Goal: Register for event/course

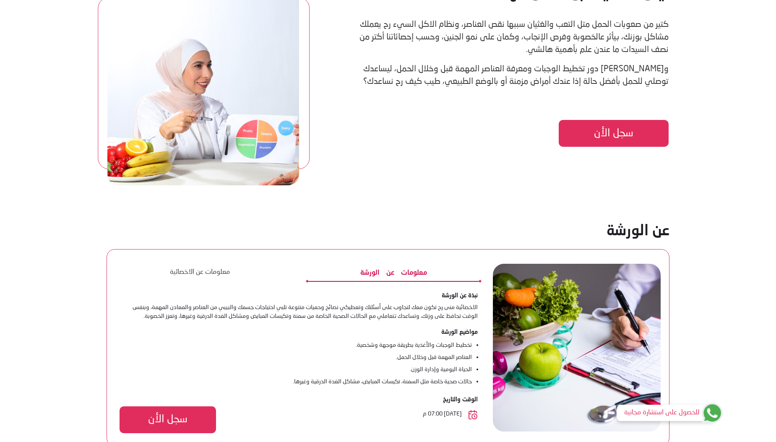
scroll to position [629, 0]
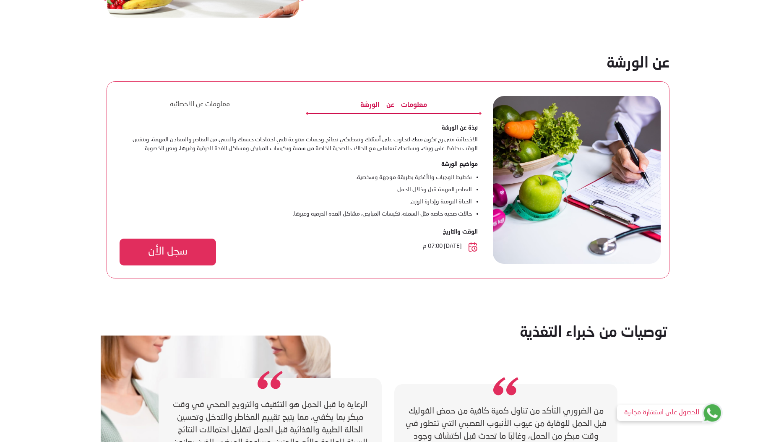
click at [267, 107] on button "معلومات عن الاخصائية" at bounding box center [200, 105] width 168 height 15
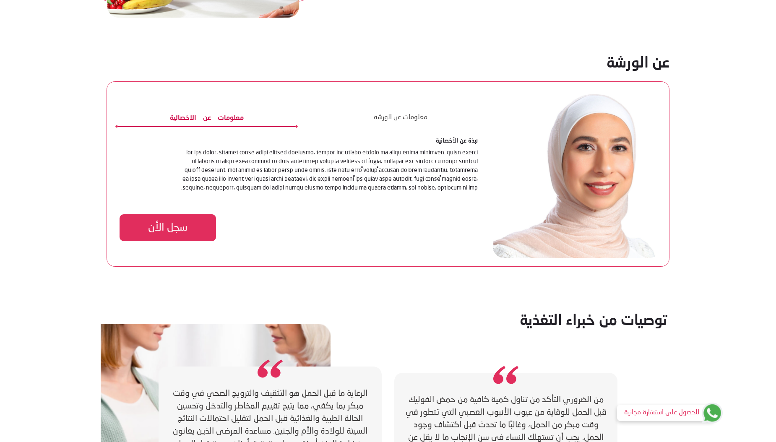
click at [398, 116] on button "معلومات عن الورشة" at bounding box center [399, 118] width 161 height 15
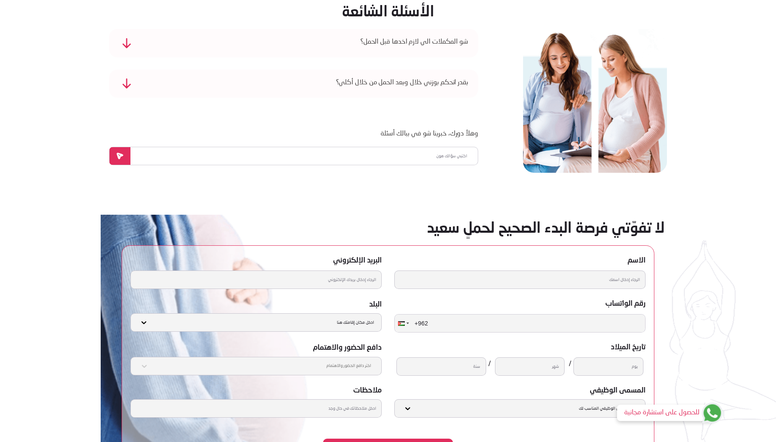
scroll to position [1090, 0]
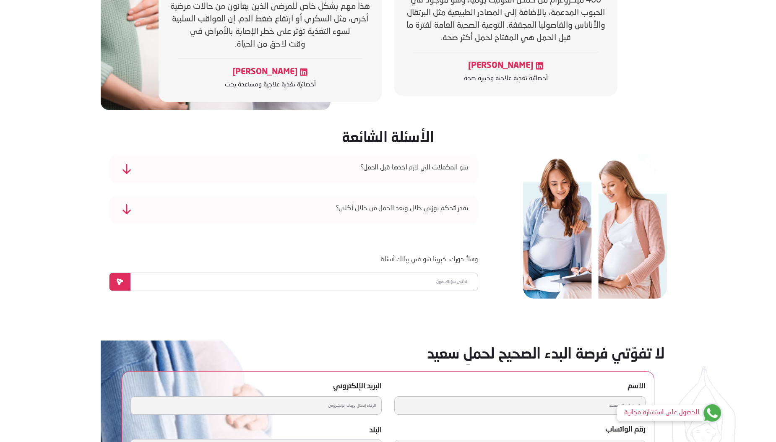
click at [204, 166] on div "شو المكملات الي لازم اخدها قبل الحمل؟" at bounding box center [293, 169] width 369 height 28
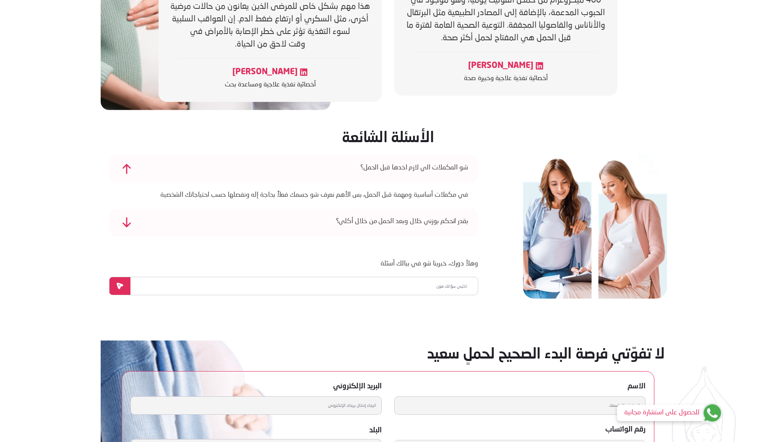
click at [126, 171] on img at bounding box center [127, 169] width 10 height 10
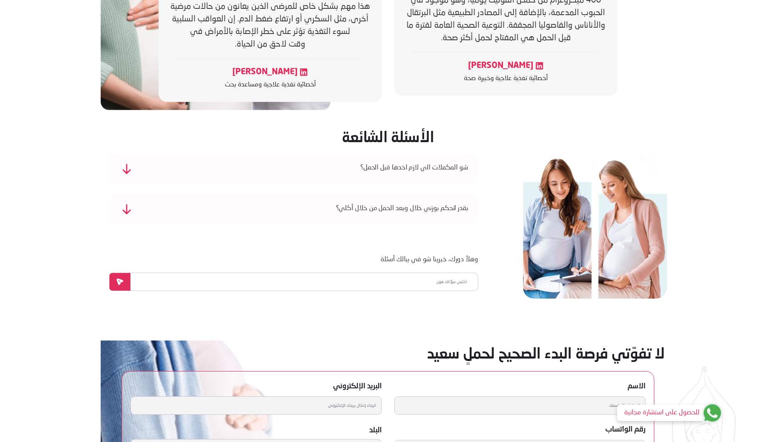
click at [142, 206] on div "بقدر اتحكم بوزني خلال وبعد الحمل من خلال أكلي؟" at bounding box center [293, 209] width 369 height 28
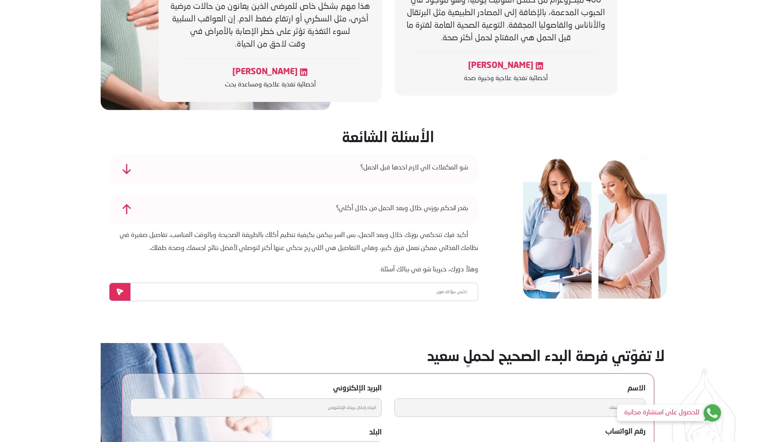
click at [125, 208] on img at bounding box center [127, 209] width 10 height 10
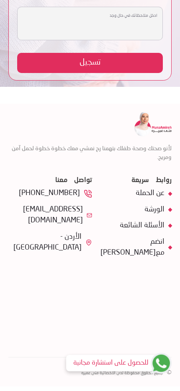
scroll to position [1738, 0]
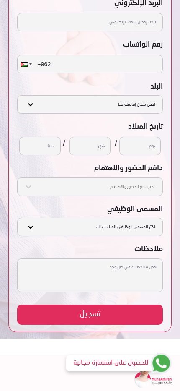
click at [146, 144] on input "number" at bounding box center [140, 146] width 41 height 18
click at [90, 145] on input "number" at bounding box center [90, 146] width 41 height 18
click at [42, 141] on input "number" at bounding box center [40, 146] width 41 height 18
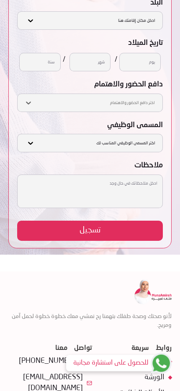
click at [111, 140] on select "اختر المسمى الوظيفي المناسب لك طالبة جامعية موظفة (دوام كامل) موظفة (دوام جزئي)…" at bounding box center [90, 143] width 146 height 18
click at [93, 142] on select "اختر المسمى الوظيفي المناسب لك طالبة جامعية موظفة (دوام كامل) موظفة (دوام جزئي)…" at bounding box center [90, 143] width 146 height 18
click at [121, 142] on select "اختر المسمى الوظيفي المناسب لك طالبة جامعية موظفة (دوام كامل) موظفة (دوام جزئي)…" at bounding box center [90, 143] width 146 height 18
click at [87, 143] on select "اختر المسمى الوظيفي المناسب لك طالبة جامعية موظفة (دوام كامل) موظفة (دوام جزئي)…" at bounding box center [90, 143] width 146 height 18
click at [115, 143] on select "اختر المسمى الوظيفي المناسب لك طالبة جامعية موظفة (دوام كامل) موظفة (دوام جزئي)…" at bounding box center [90, 143] width 146 height 18
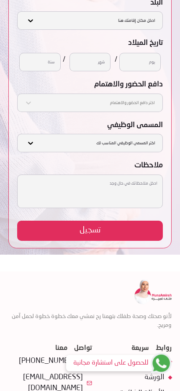
click at [125, 140] on select "اختر المسمى الوظيفي المناسب لك طالبة جامعية موظفة (دوام كامل) موظفة (دوام جزئي)…" at bounding box center [90, 143] width 146 height 18
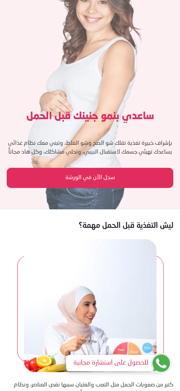
scroll to position [0, 0]
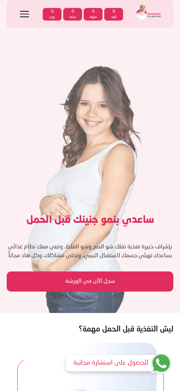
click at [26, 16] on icon at bounding box center [24, 14] width 10 height 10
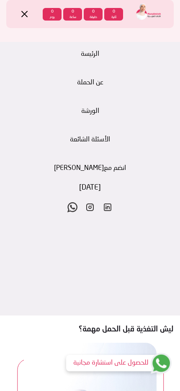
click at [26, 16] on icon at bounding box center [24, 14] width 6 height 6
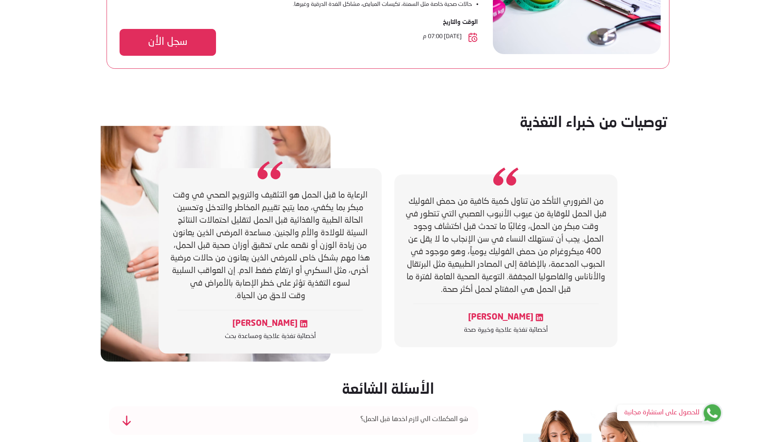
scroll to position [880, 0]
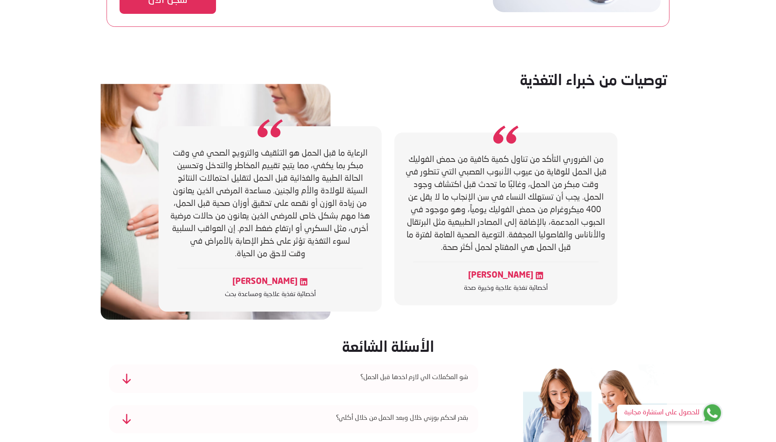
click at [719, 410] on img at bounding box center [711, 412] width 21 height 21
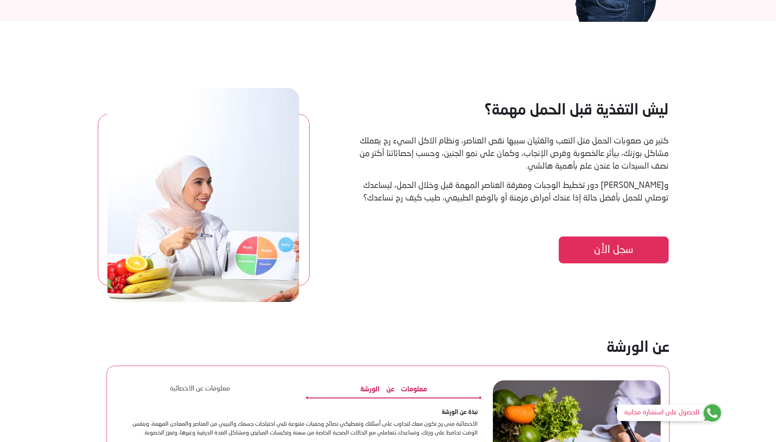
scroll to position [0, 0]
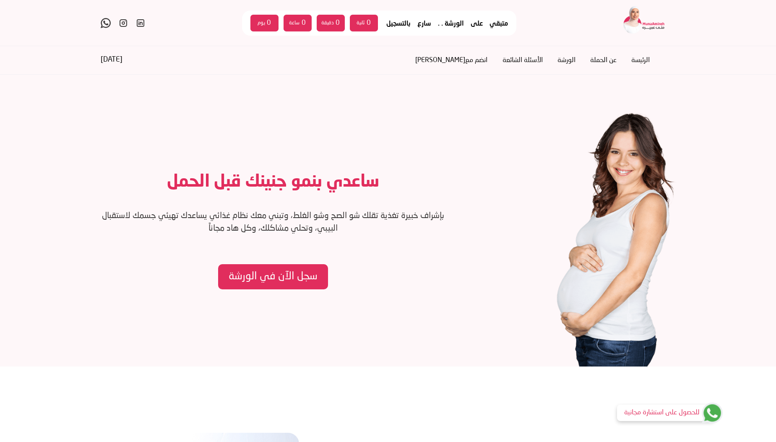
click at [293, 274] on span "سجل الآن في الورشة" at bounding box center [272, 277] width 89 height 16
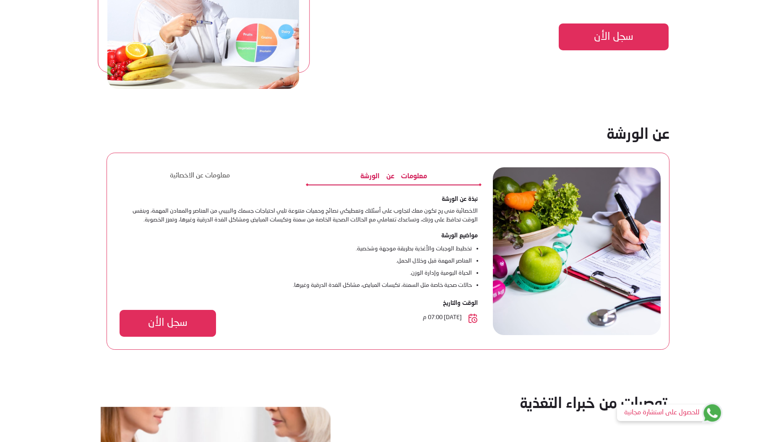
scroll to position [306, 0]
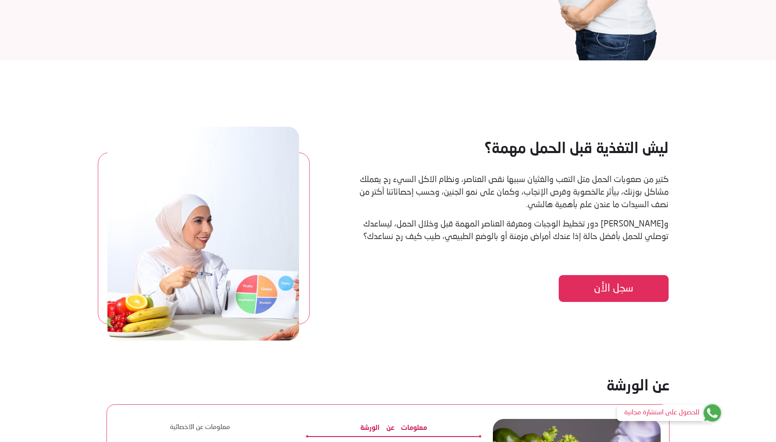
click at [643, 282] on link "سجل الأن" at bounding box center [613, 288] width 110 height 27
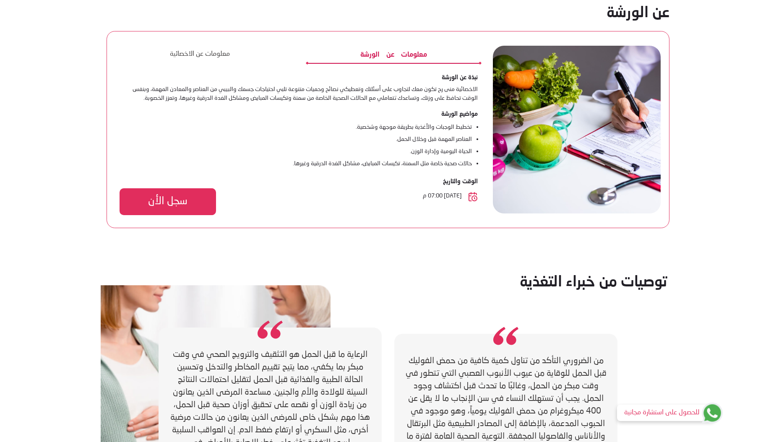
click at [169, 203] on span "سجل الأن" at bounding box center [167, 202] width 39 height 16
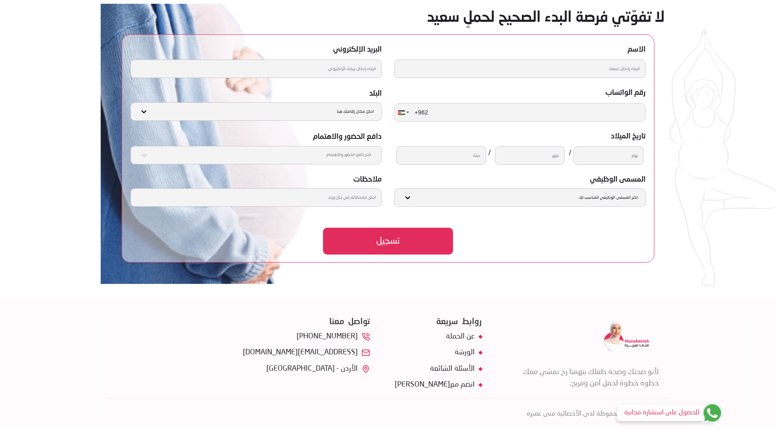
drag, startPoint x: 537, startPoint y: 104, endPoint x: 533, endPoint y: 106, distance: 4.3
click at [537, 104] on input "+962" at bounding box center [519, 113] width 250 height 18
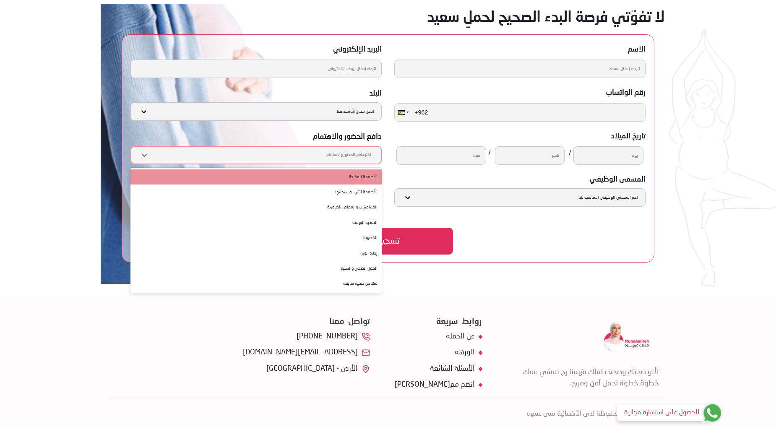
click at [352, 155] on div "اختر دافع الحضور والاهتمام" at bounding box center [263, 154] width 215 height 11
click at [616, 173] on label "المسمى الوظيفي" at bounding box center [519, 178] width 251 height 11
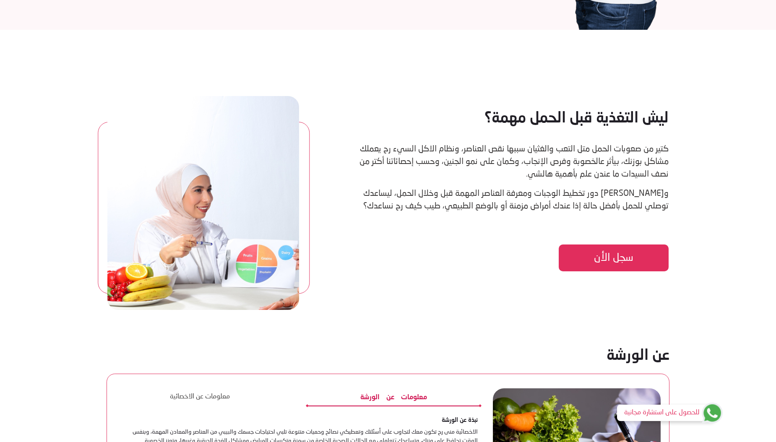
scroll to position [169, 0]
